Goal: Transaction & Acquisition: Purchase product/service

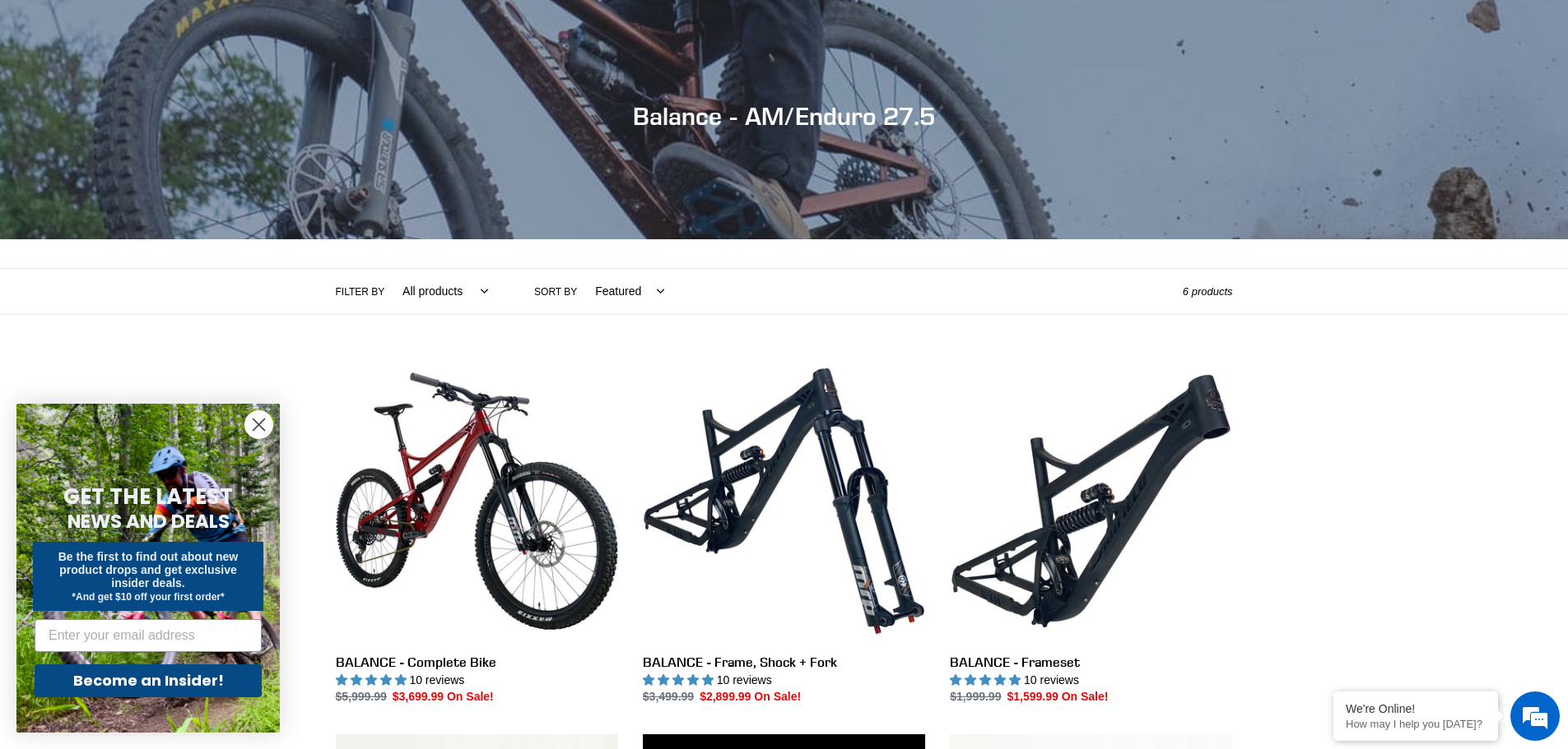
scroll to position [329, 0]
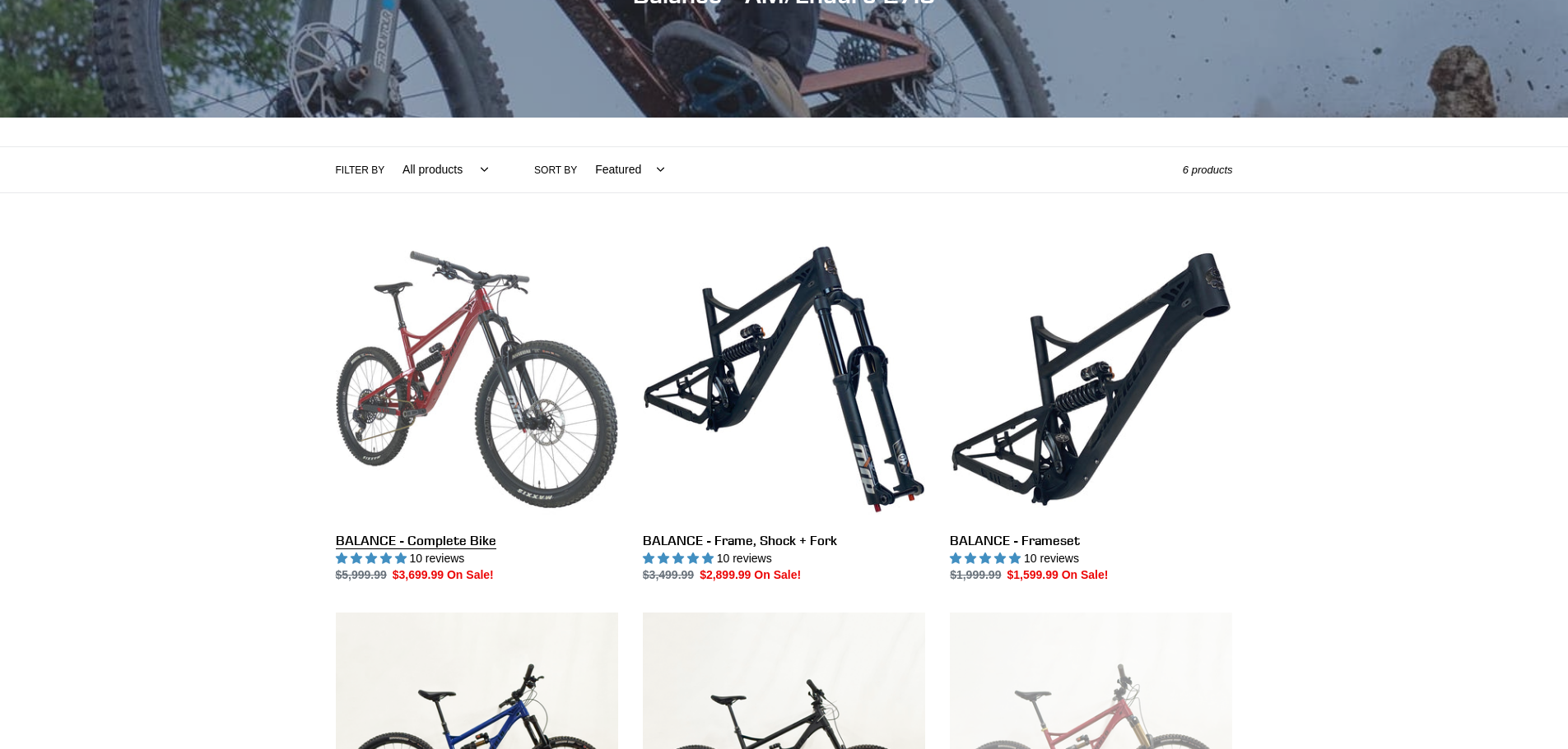
scroll to position [329, 0]
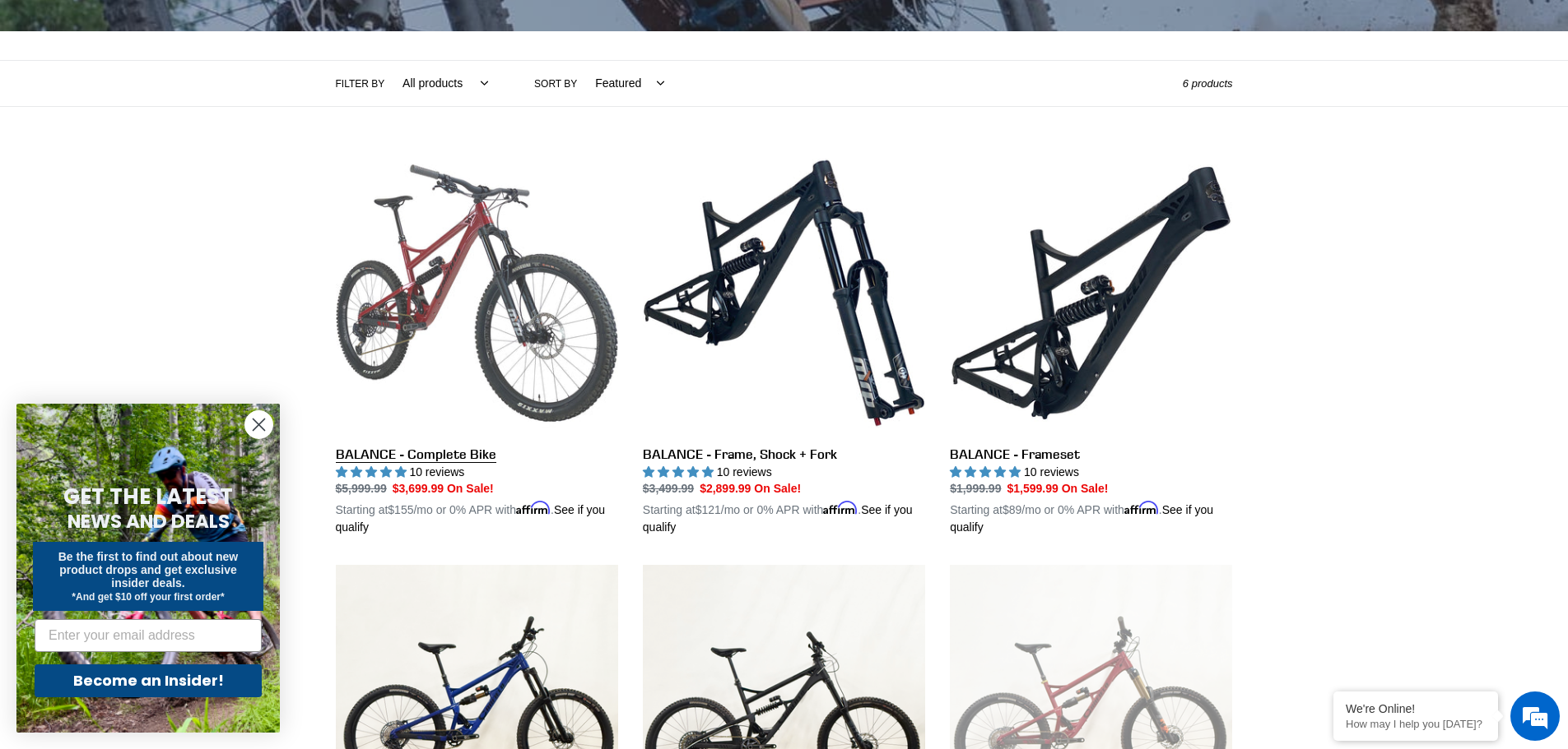
click at [510, 370] on link "BALANCE - Complete Bike" at bounding box center [476, 345] width 282 height 385
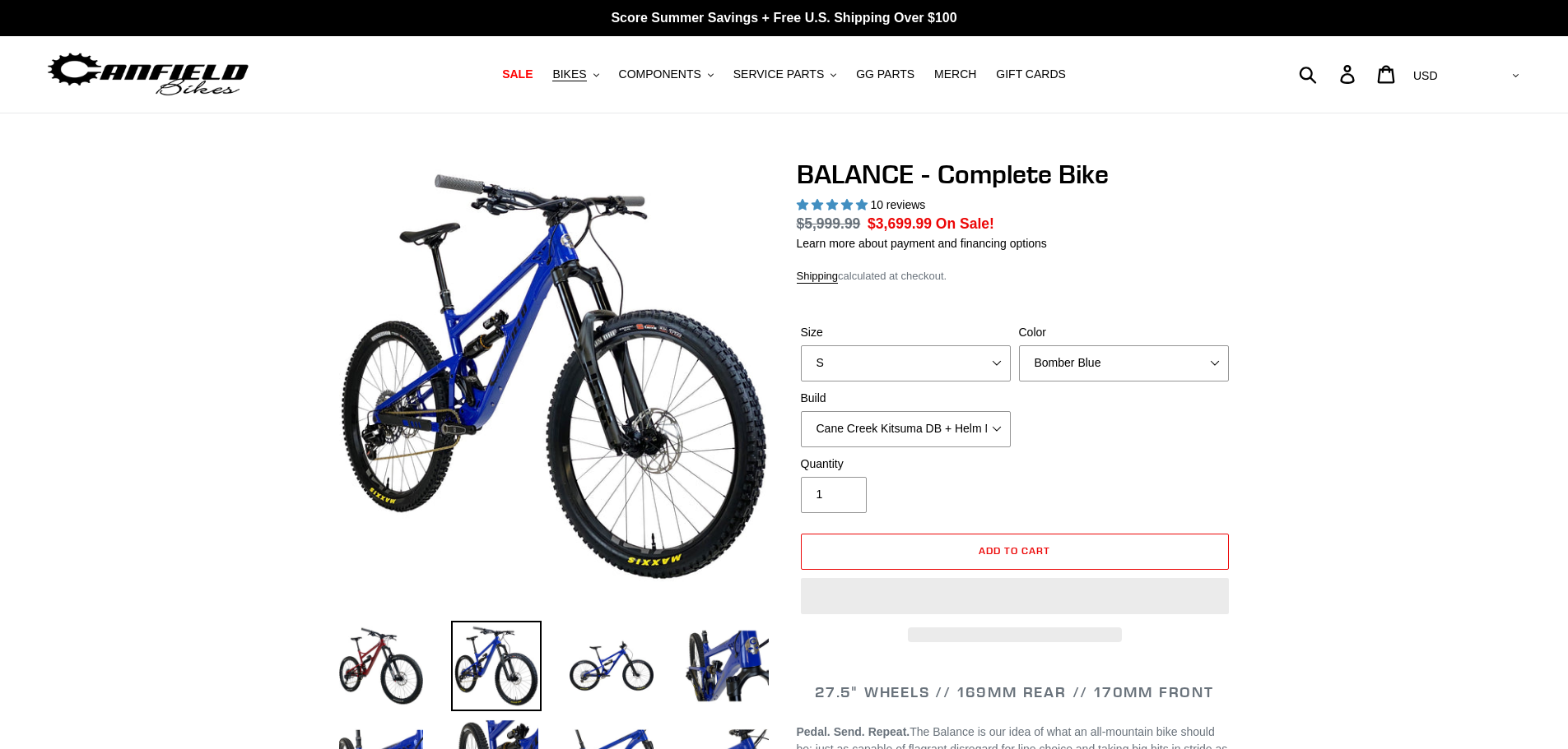
select select "highest-rating"
